Goal: Information Seeking & Learning: Learn about a topic

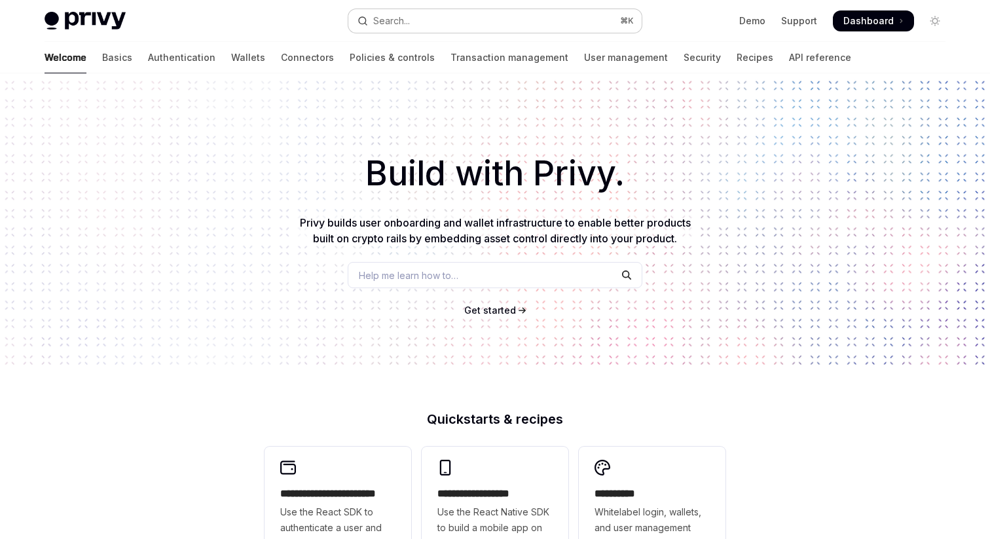
click at [406, 24] on div "Search..." at bounding box center [391, 21] width 37 height 16
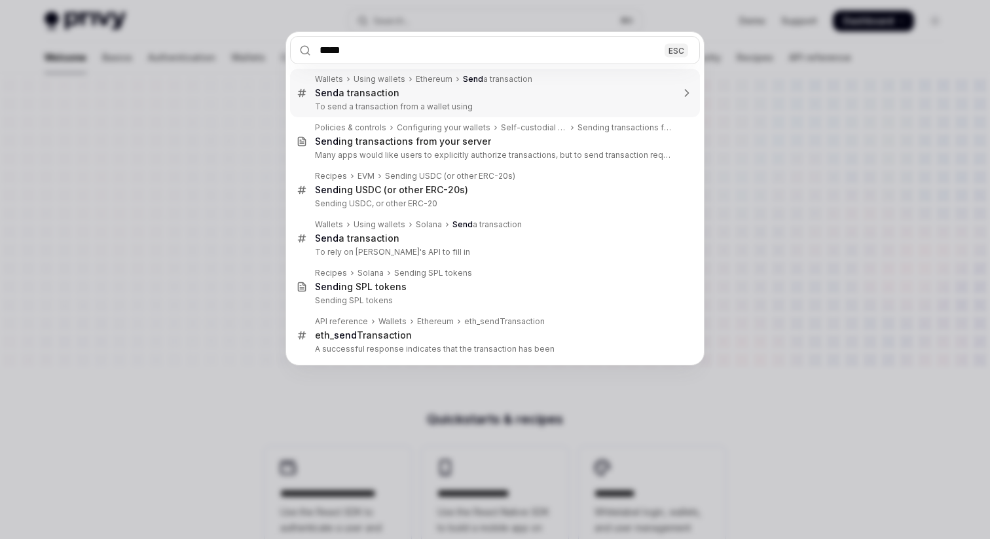
type input "******"
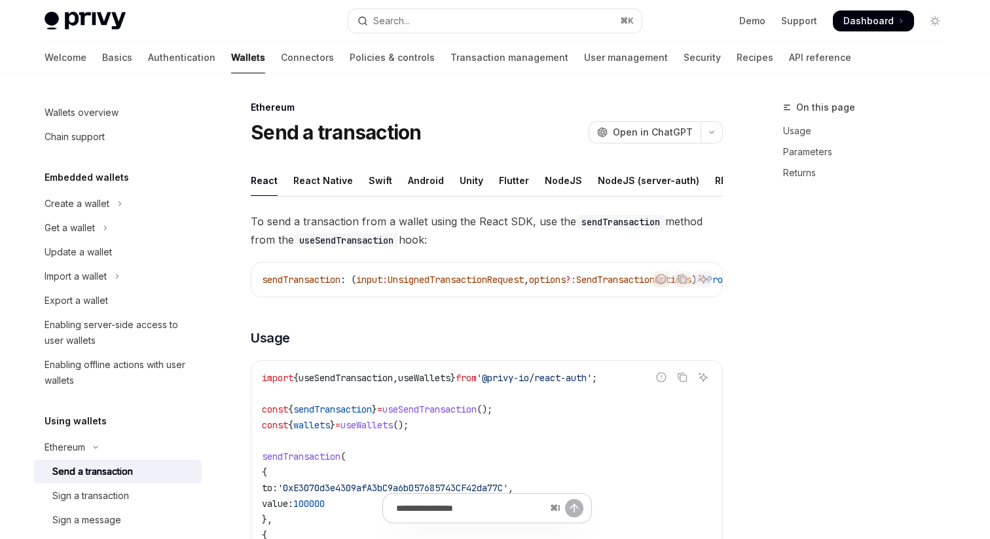
type textarea "*"
click at [446, 27] on button "Search... ⌘ K" at bounding box center [494, 21] width 293 height 24
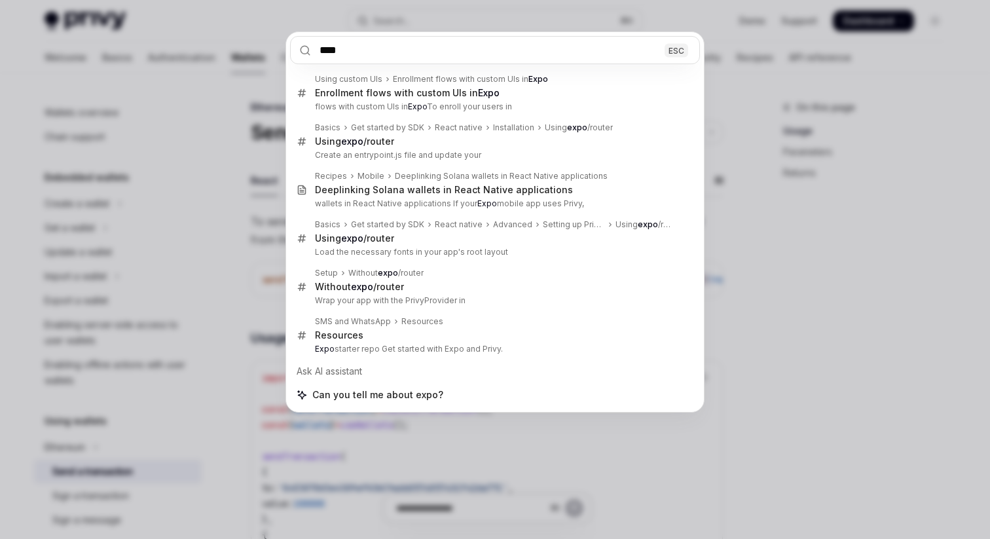
type input "****"
click at [233, 75] on div "**** ESC Using custom UIs Enrollment flows with custom UIs in Expo Enrollment f…" at bounding box center [495, 269] width 990 height 539
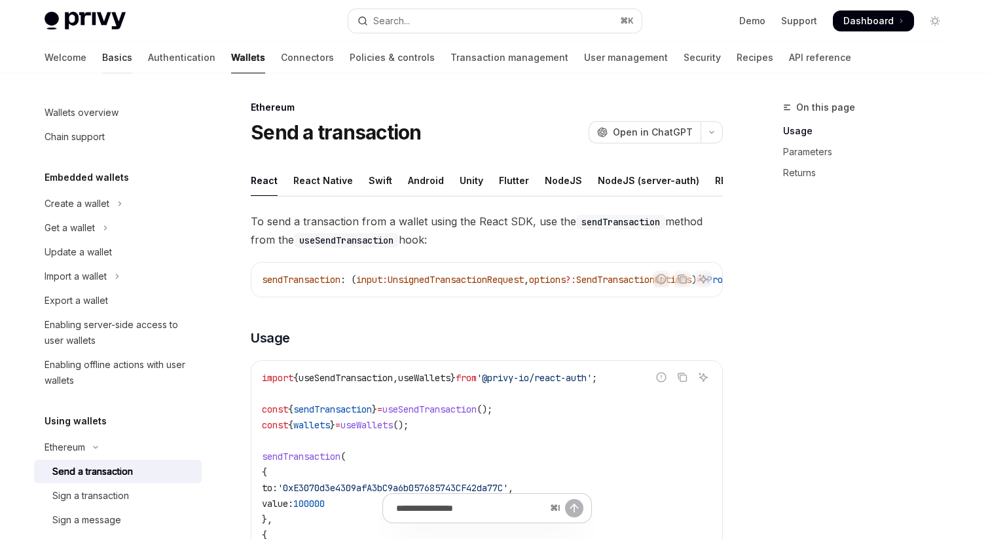
click at [102, 56] on link "Basics" at bounding box center [117, 57] width 30 height 31
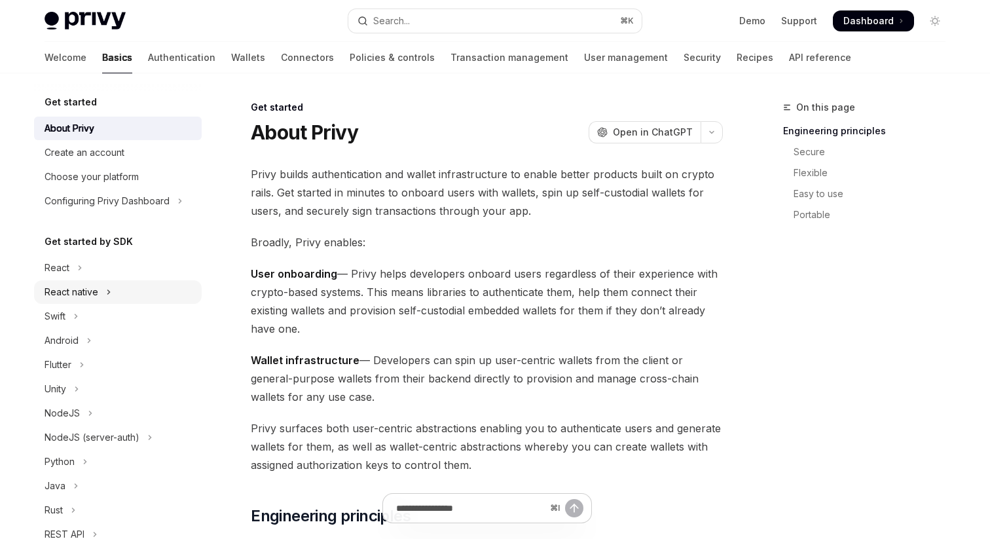
click at [89, 299] on div "React native" at bounding box center [72, 292] width 54 height 16
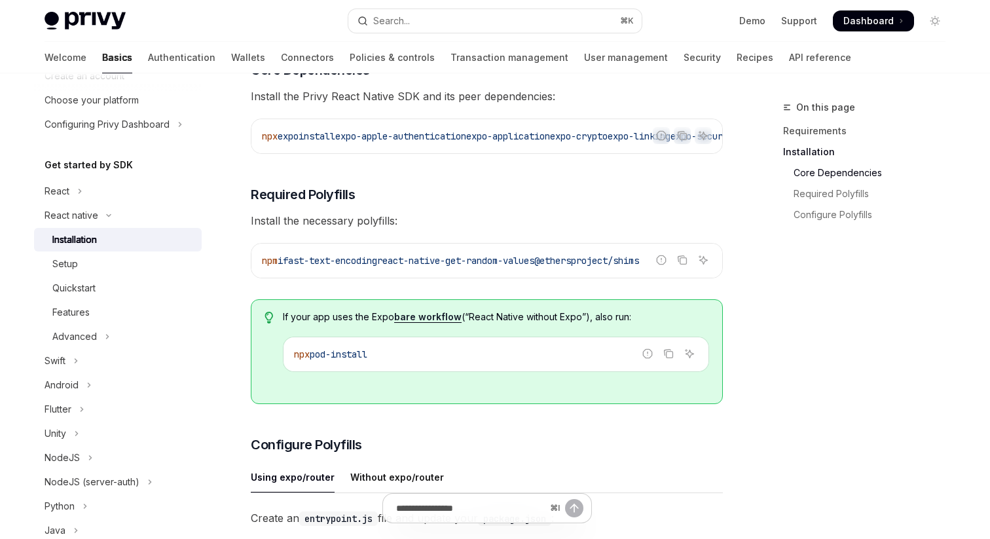
scroll to position [251, 0]
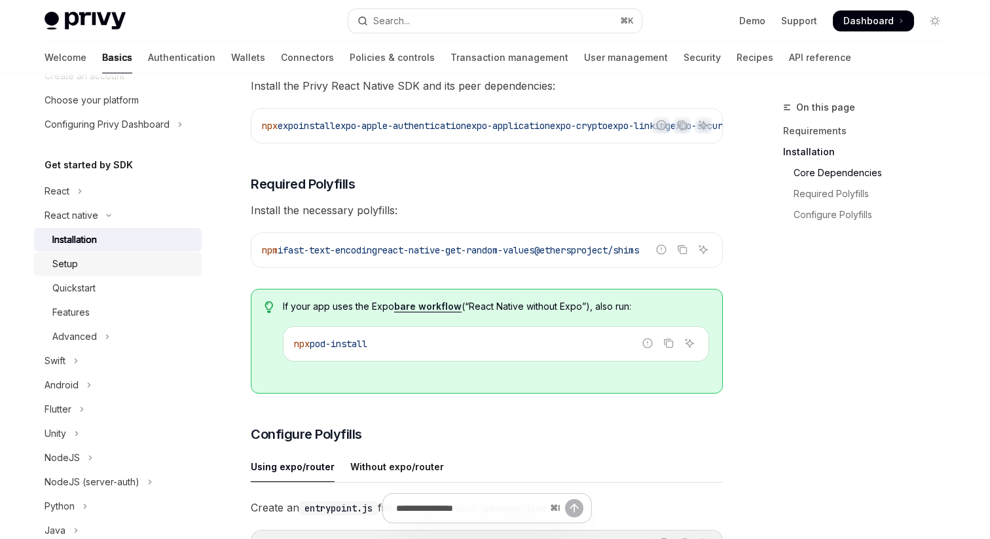
click at [111, 261] on div "Setup" at bounding box center [122, 264] width 141 height 16
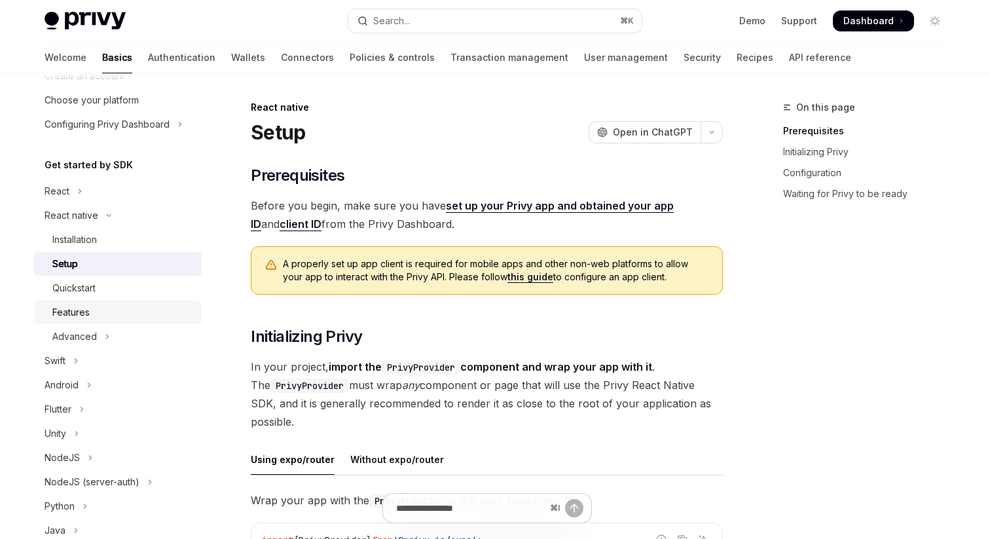
click at [100, 312] on div "Features" at bounding box center [122, 312] width 141 height 16
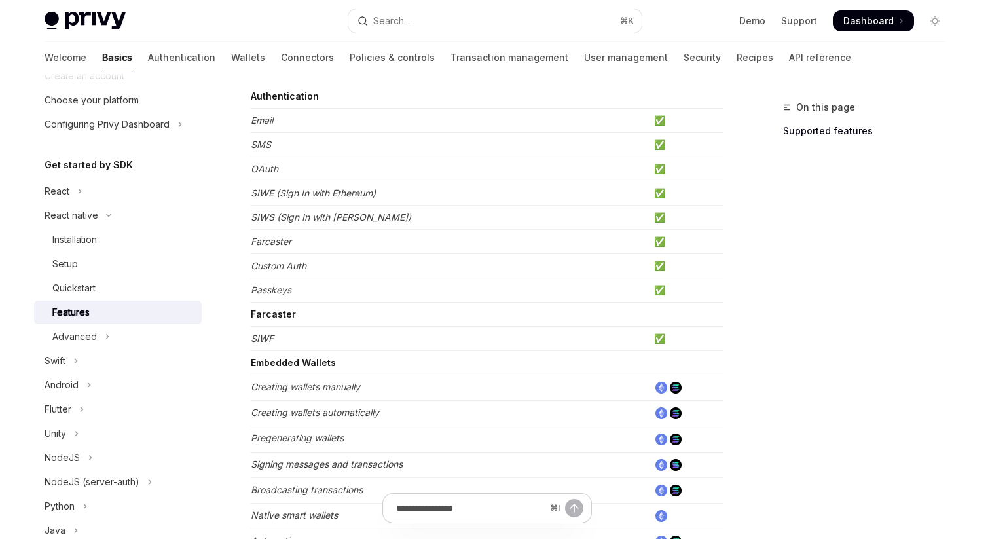
scroll to position [111, 0]
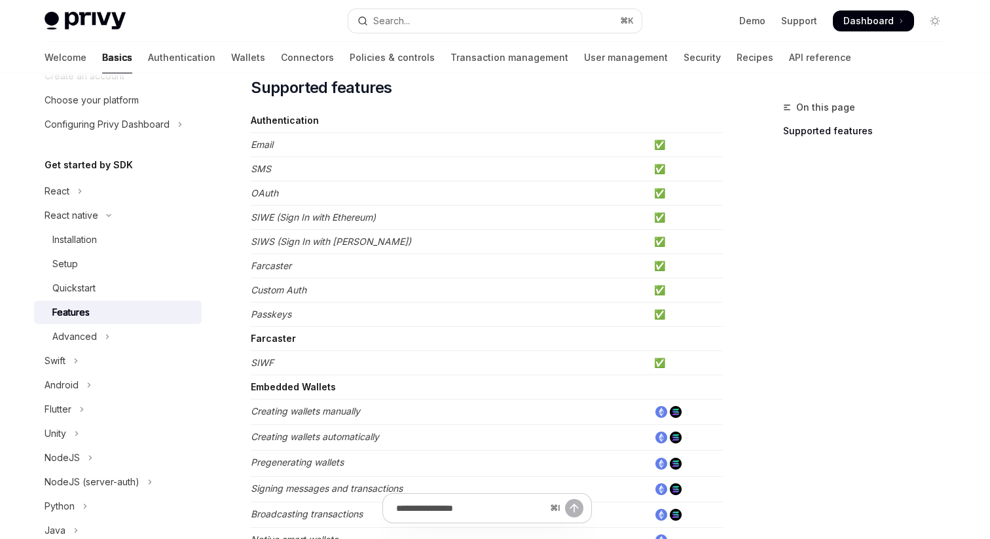
click at [84, 187] on button "React" at bounding box center [118, 191] width 168 height 24
click at [80, 187] on icon "Toggle React section" at bounding box center [79, 191] width 5 height 16
click at [71, 187] on button "React" at bounding box center [118, 191] width 168 height 24
click at [58, 187] on div "React" at bounding box center [57, 191] width 25 height 16
click at [84, 198] on button "React" at bounding box center [118, 191] width 168 height 24
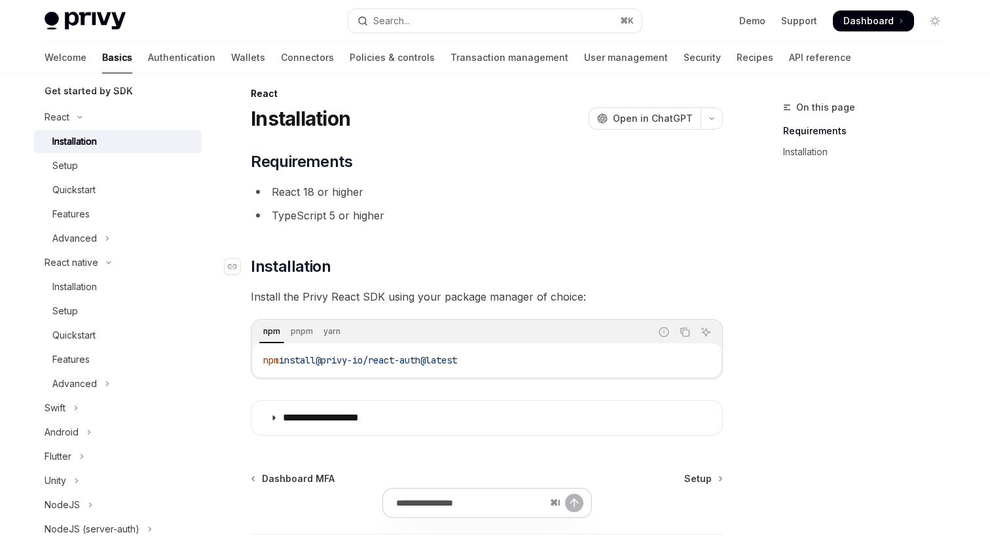
scroll to position [22, 0]
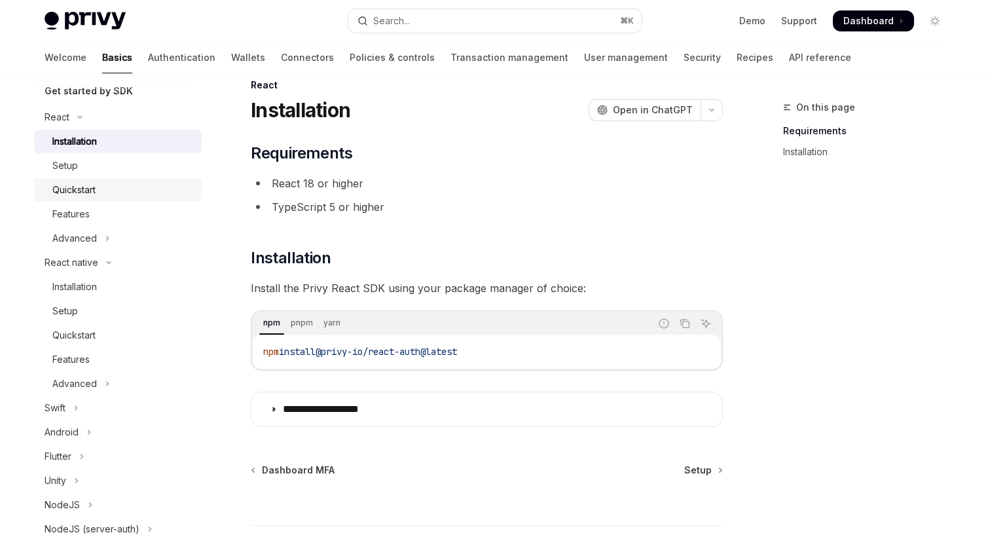
click at [102, 191] on div "Quickstart" at bounding box center [122, 190] width 141 height 16
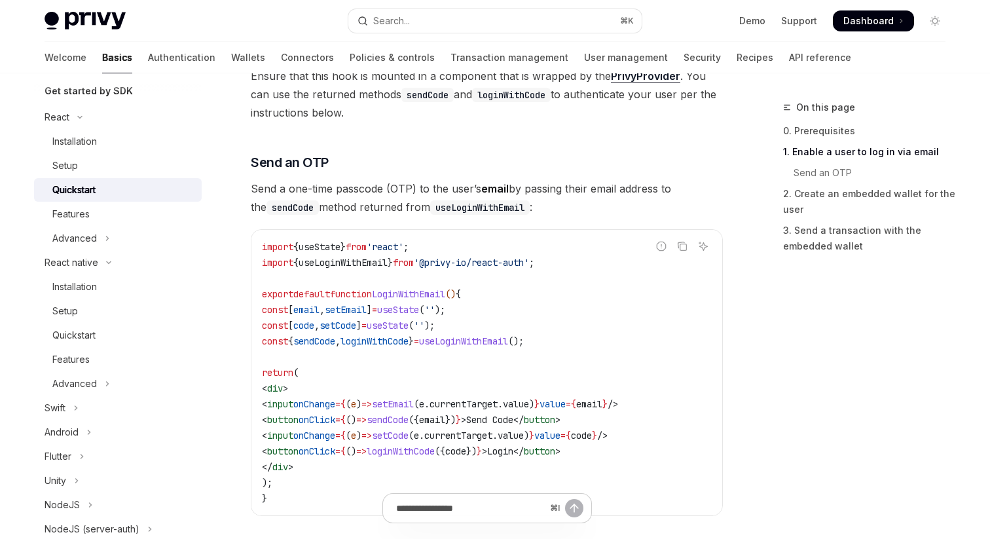
scroll to position [524, 0]
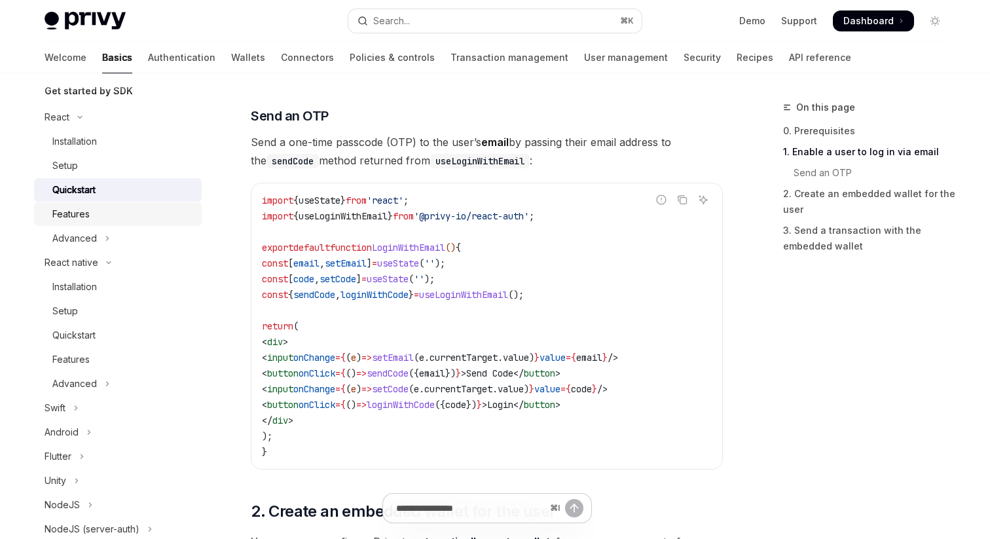
click at [88, 215] on div "Features" at bounding box center [70, 214] width 37 height 16
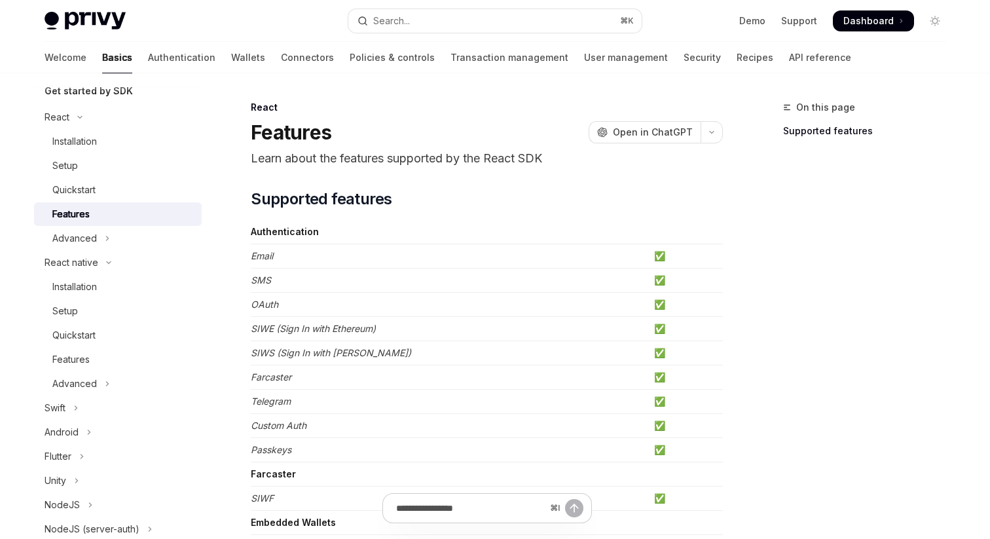
scroll to position [354, 0]
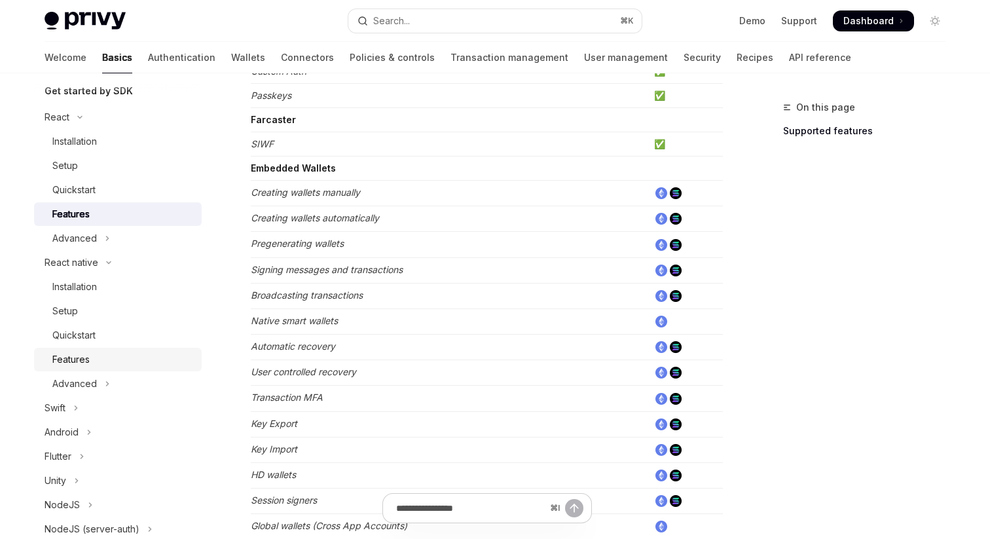
click at [109, 357] on div "Features" at bounding box center [122, 360] width 141 height 16
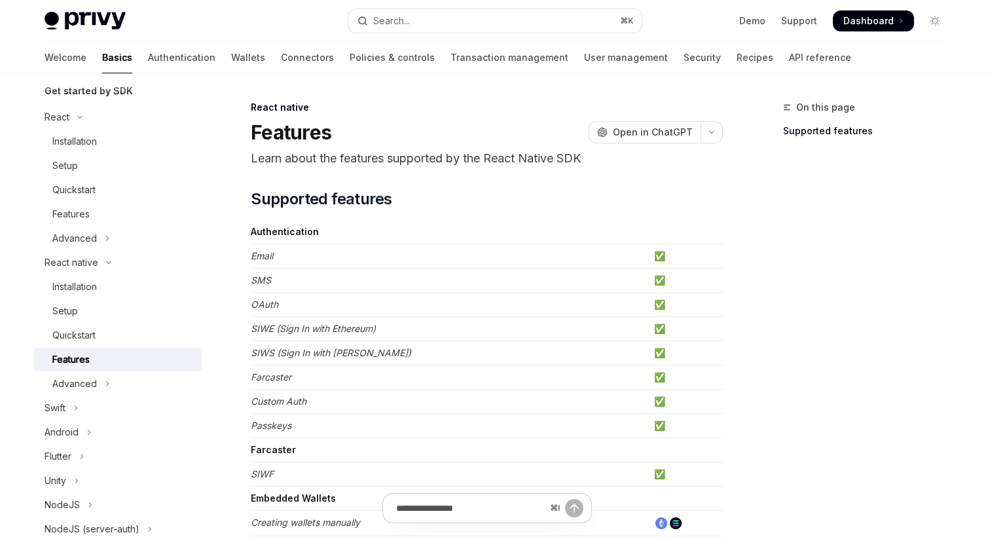
scroll to position [330, 0]
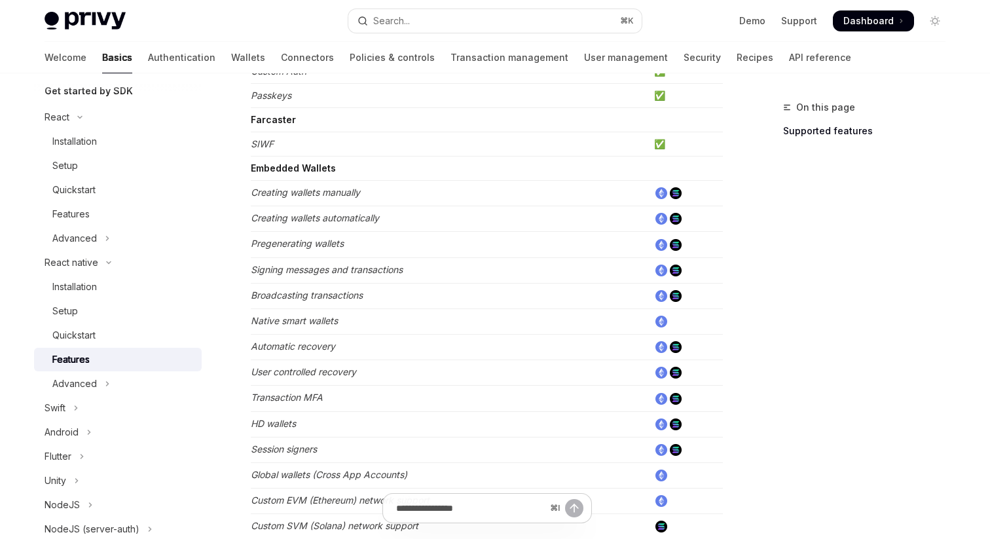
click at [390, 265] on em "Signing messages and transactions" at bounding box center [327, 269] width 152 height 11
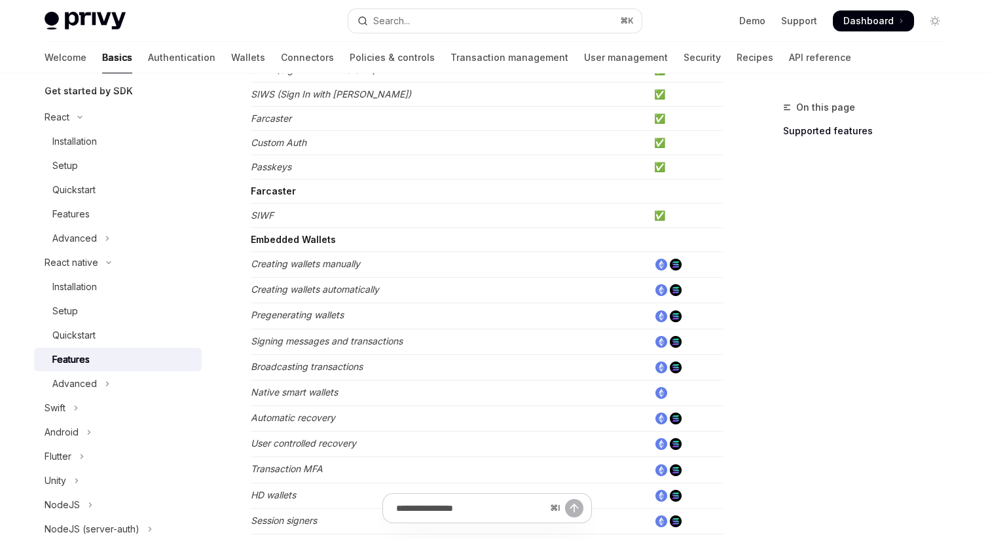
scroll to position [302, 0]
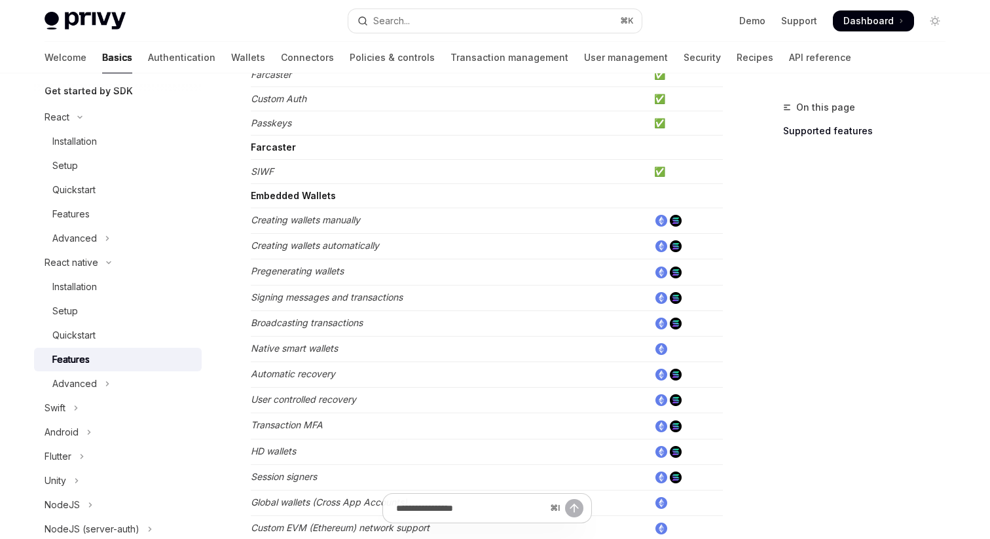
click at [310, 300] on em "Signing messages and transactions" at bounding box center [327, 296] width 152 height 11
click at [659, 295] on img at bounding box center [661, 298] width 12 height 12
click at [673, 295] on img at bounding box center [676, 298] width 12 height 12
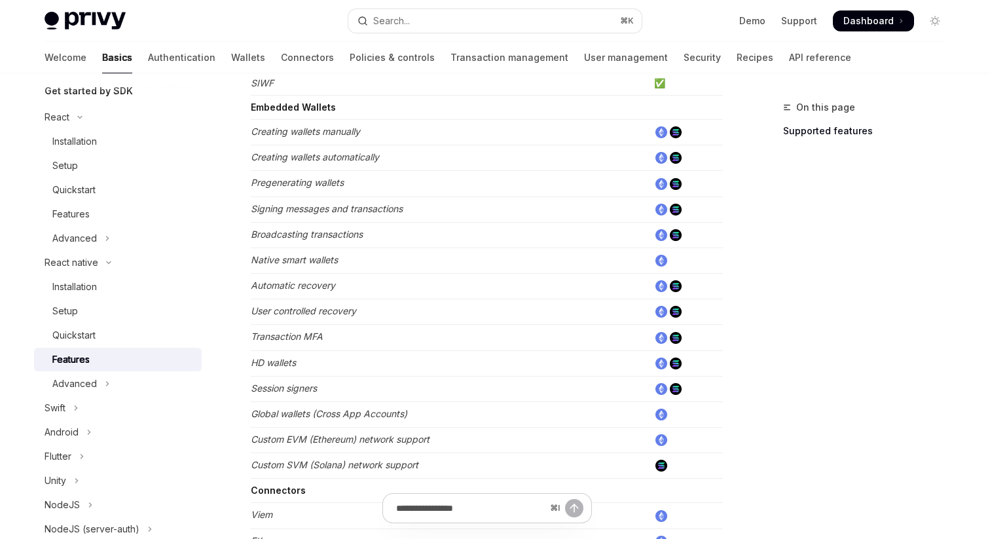
scroll to position [392, 0]
click at [96, 384] on div "Advanced" at bounding box center [74, 384] width 45 height 16
type textarea "*"
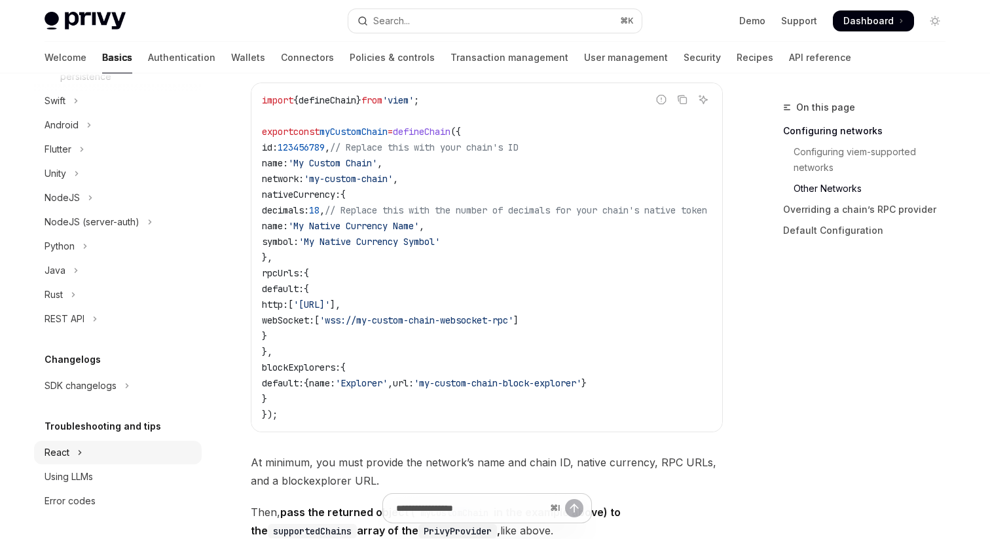
scroll to position [949, 0]
click at [71, 452] on button "React" at bounding box center [118, 453] width 168 height 24
type textarea "*"
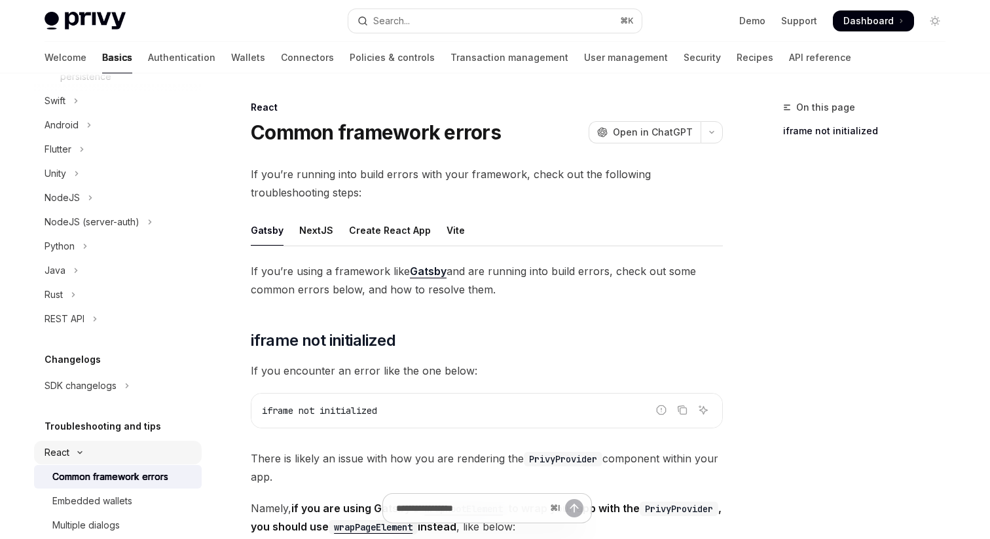
click at [81, 448] on button "React" at bounding box center [118, 453] width 168 height 24
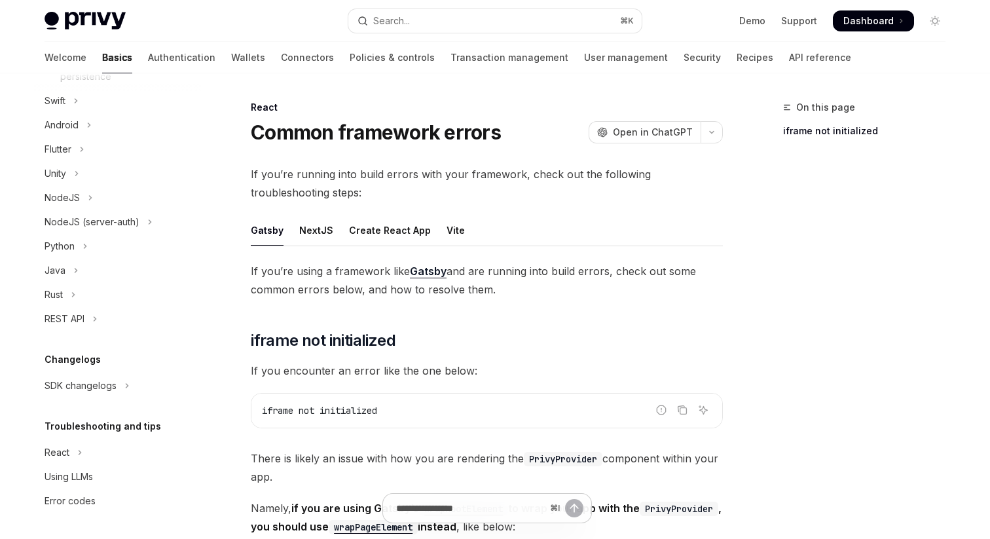
click at [592, 376] on span "If you encounter an error like the one below:" at bounding box center [487, 370] width 472 height 18
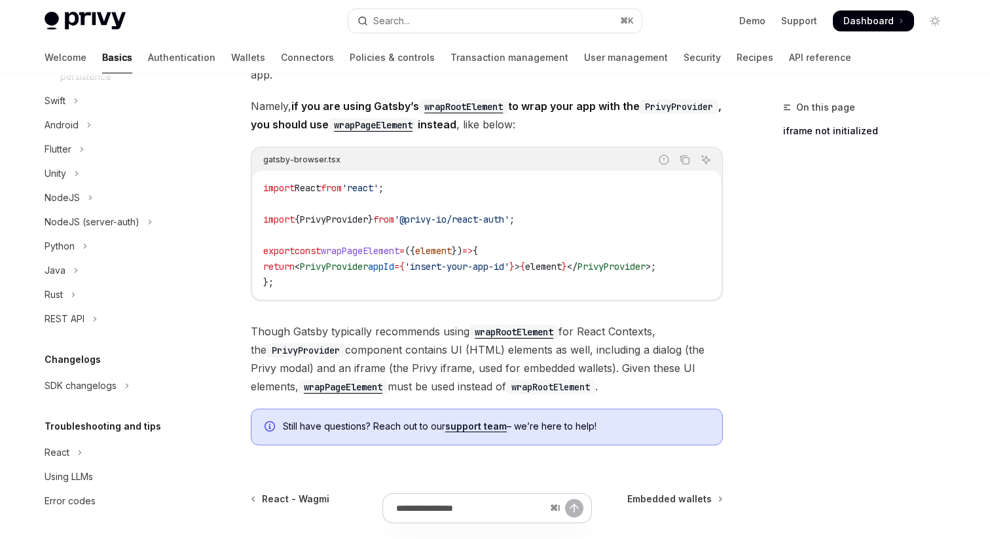
scroll to position [381, 0]
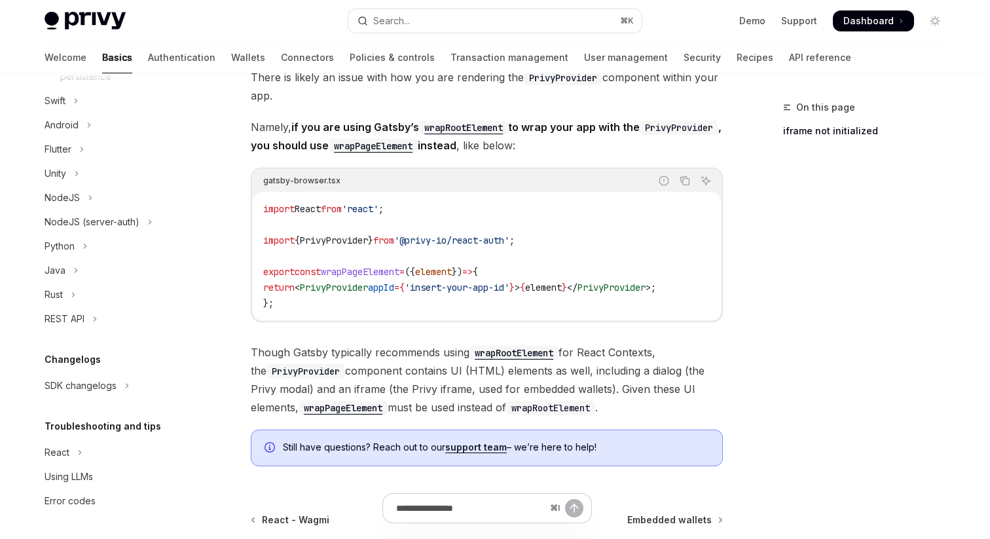
click at [346, 243] on span "PrivyProvider" at bounding box center [334, 240] width 68 height 12
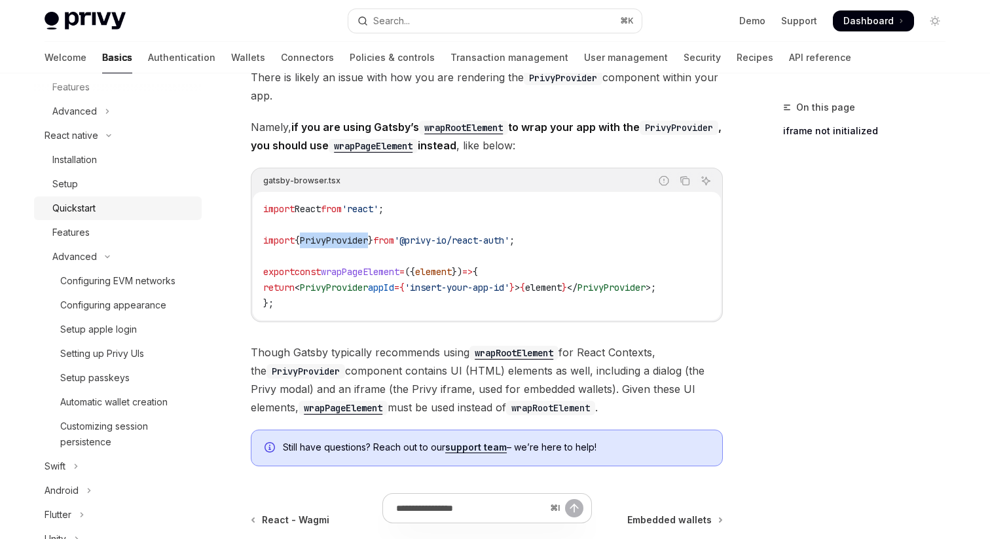
scroll to position [265, 0]
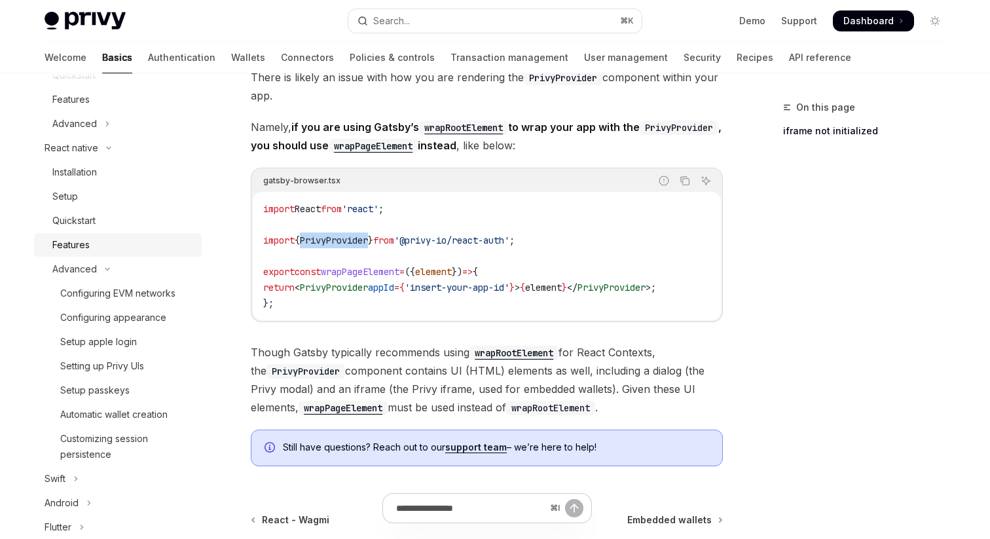
click at [67, 240] on div "Features" at bounding box center [70, 245] width 37 height 16
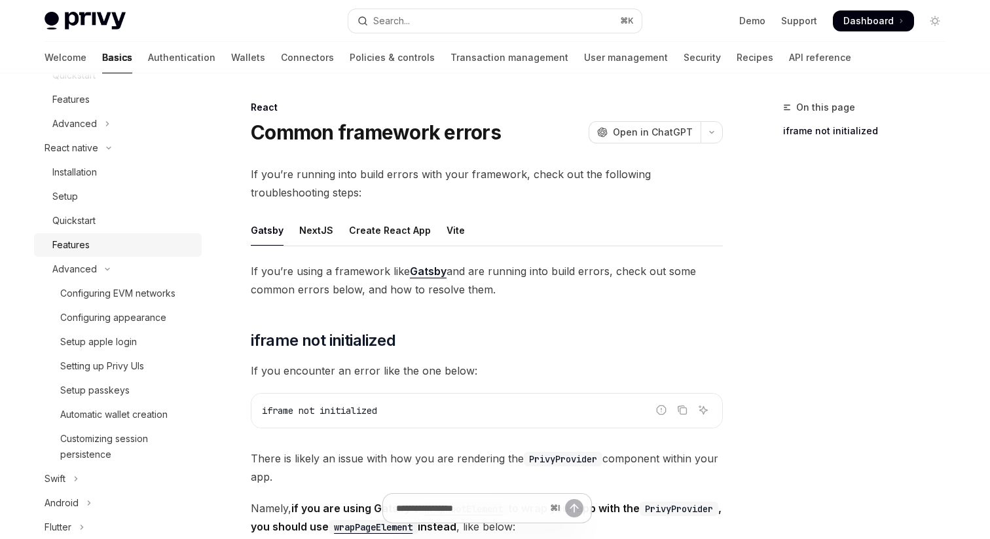
type textarea "*"
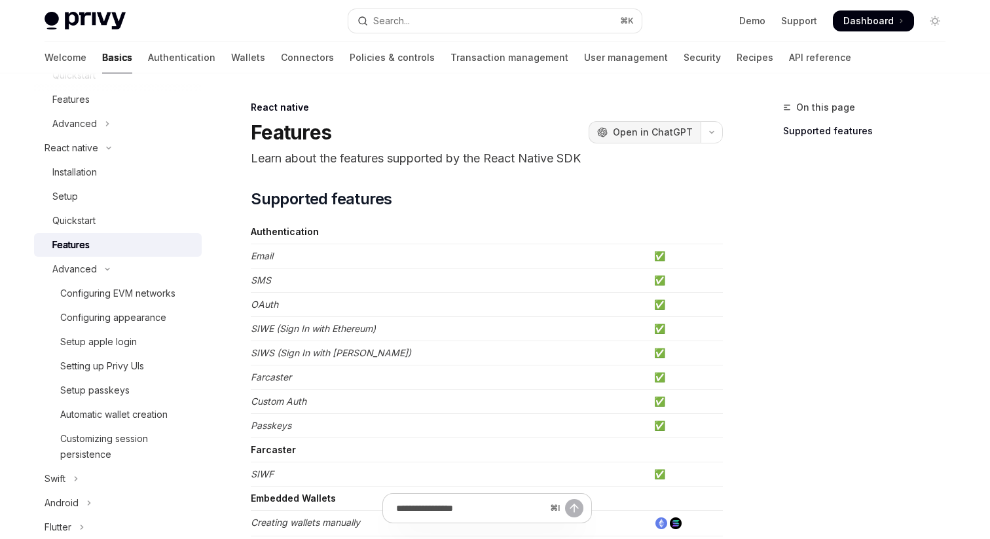
click at [699, 132] on button "OpenAI Open in ChatGPT" at bounding box center [645, 132] width 112 height 22
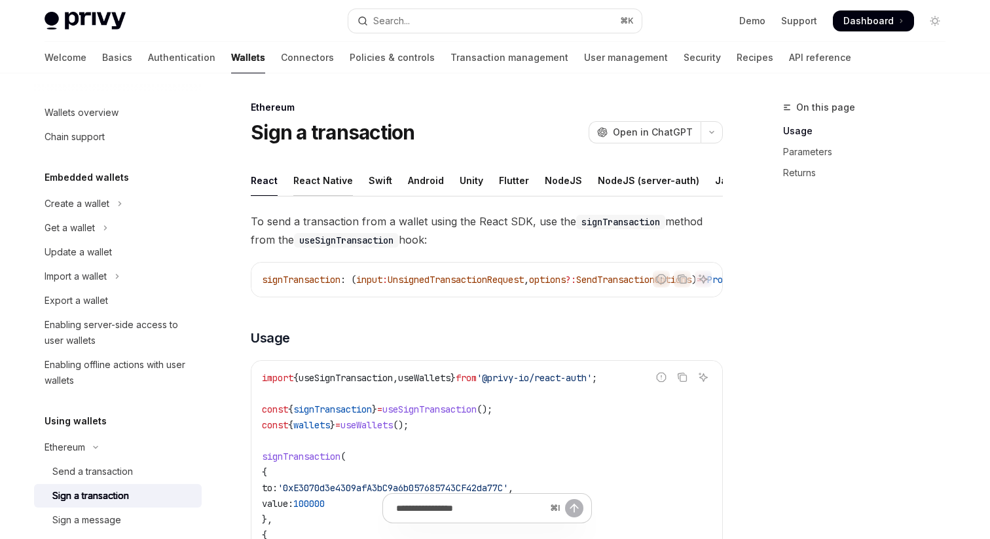
click at [318, 183] on div "React Native" at bounding box center [323, 180] width 60 height 31
type textarea "*"
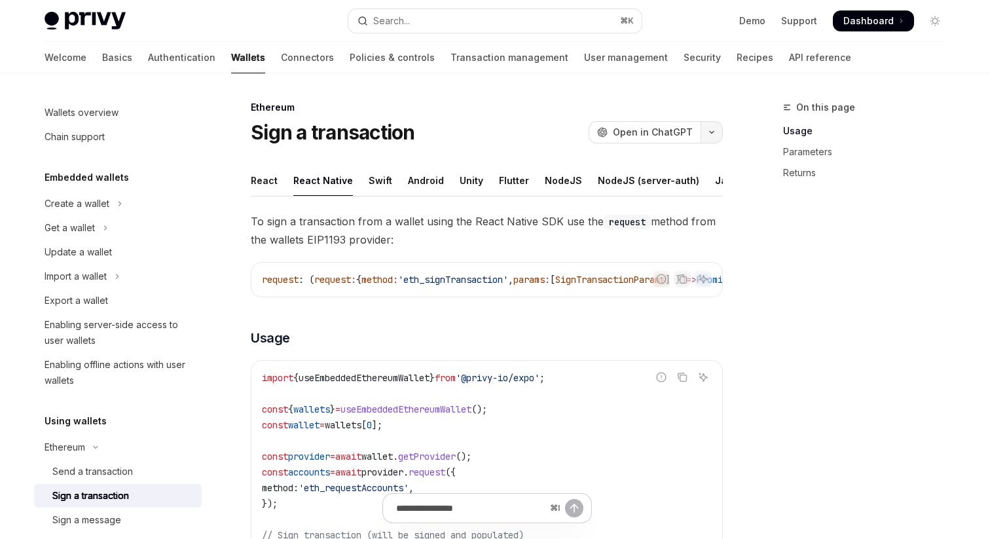
click at [706, 129] on button "button" at bounding box center [712, 132] width 22 height 22
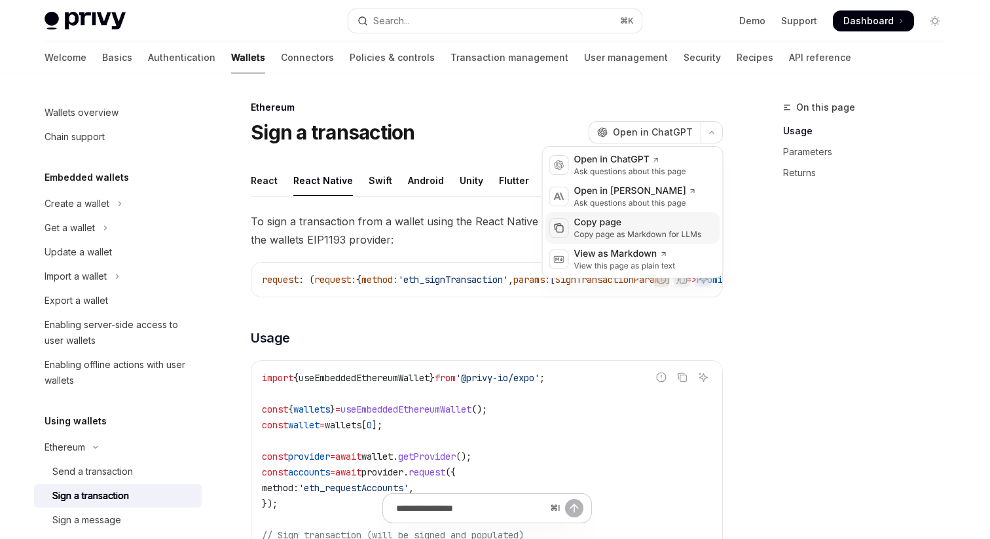
click at [644, 222] on div "Copy page" at bounding box center [638, 222] width 128 height 13
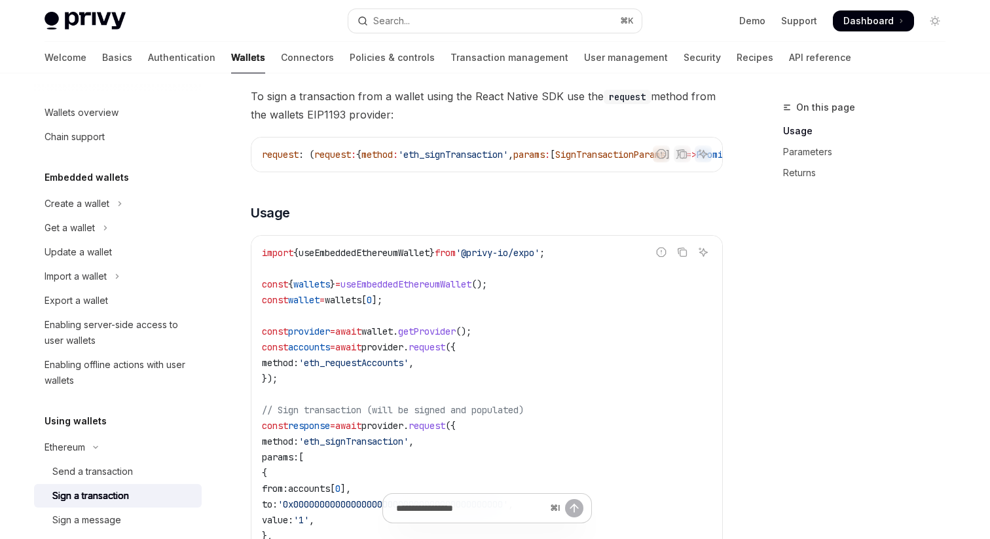
scroll to position [126, 0]
click at [606, 219] on h3 "​ Usage" at bounding box center [487, 211] width 472 height 18
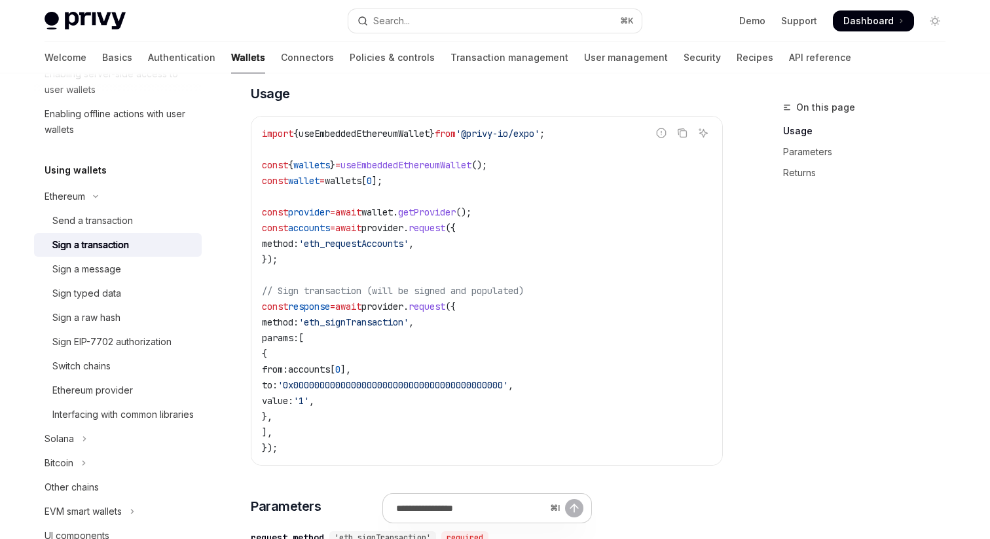
scroll to position [215, 0]
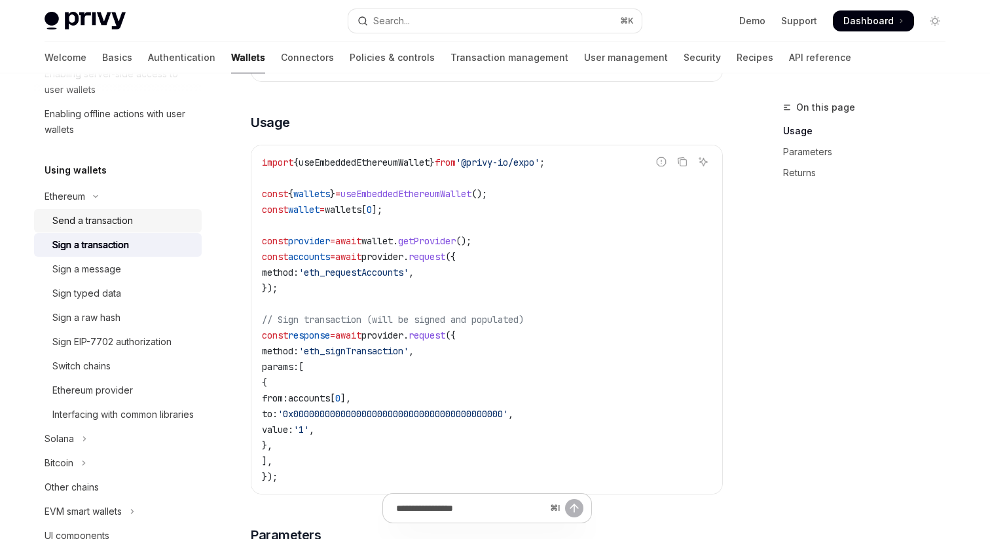
click at [129, 223] on div "Send a transaction" at bounding box center [92, 221] width 81 height 16
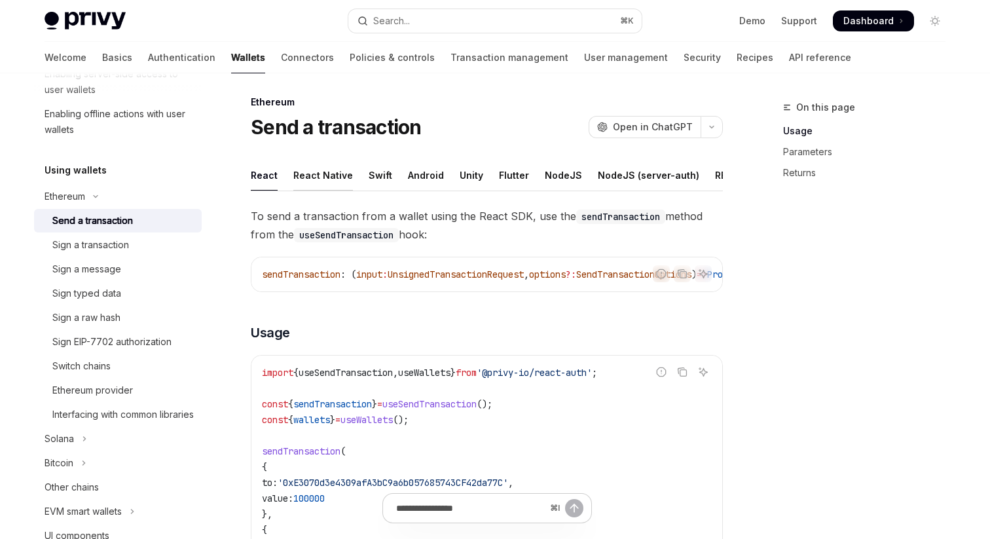
scroll to position [5, 0]
click at [323, 183] on div "React Native" at bounding box center [323, 175] width 60 height 31
type textarea "*"
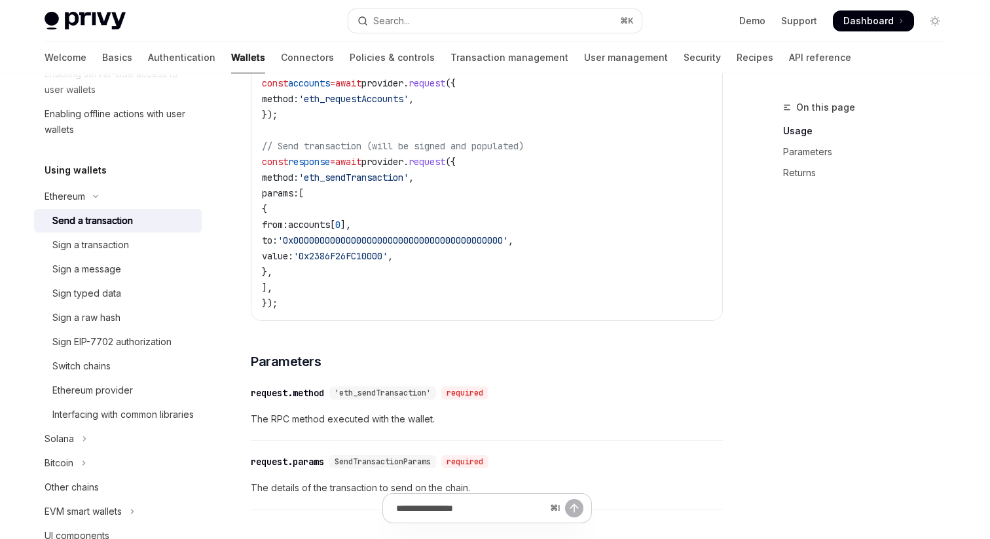
scroll to position [388, 0]
click at [385, 183] on span "'eth_sendTransaction'" at bounding box center [354, 179] width 110 height 12
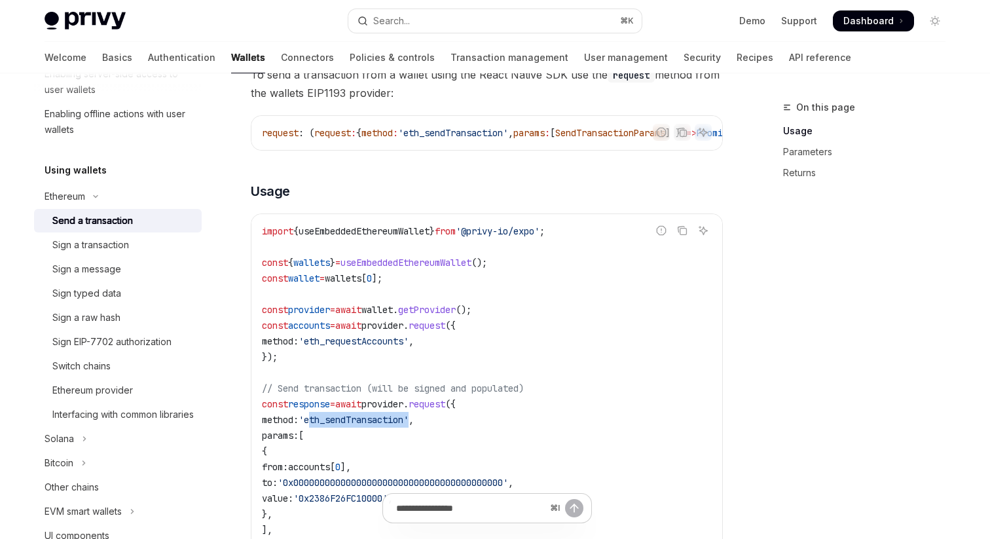
scroll to position [0, 0]
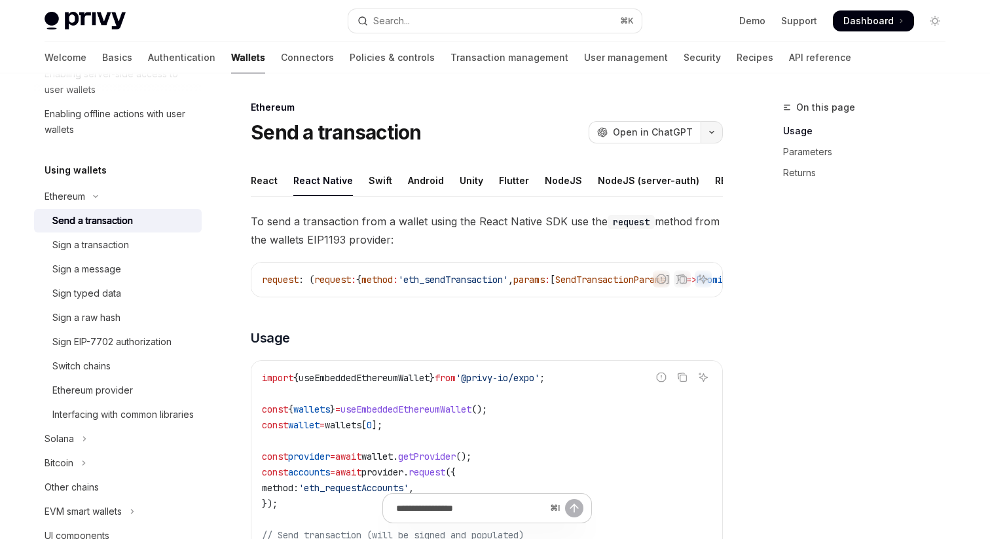
click at [706, 128] on button "button" at bounding box center [712, 132] width 22 height 22
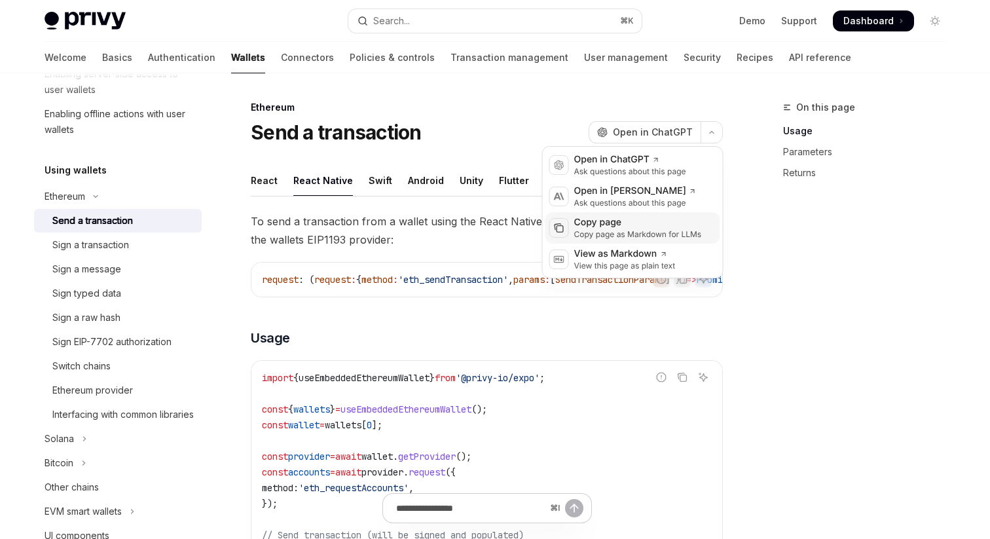
click at [609, 233] on div "Copy page as Markdown for LLMs" at bounding box center [638, 234] width 128 height 10
